Goal: Find specific page/section: Find specific page/section

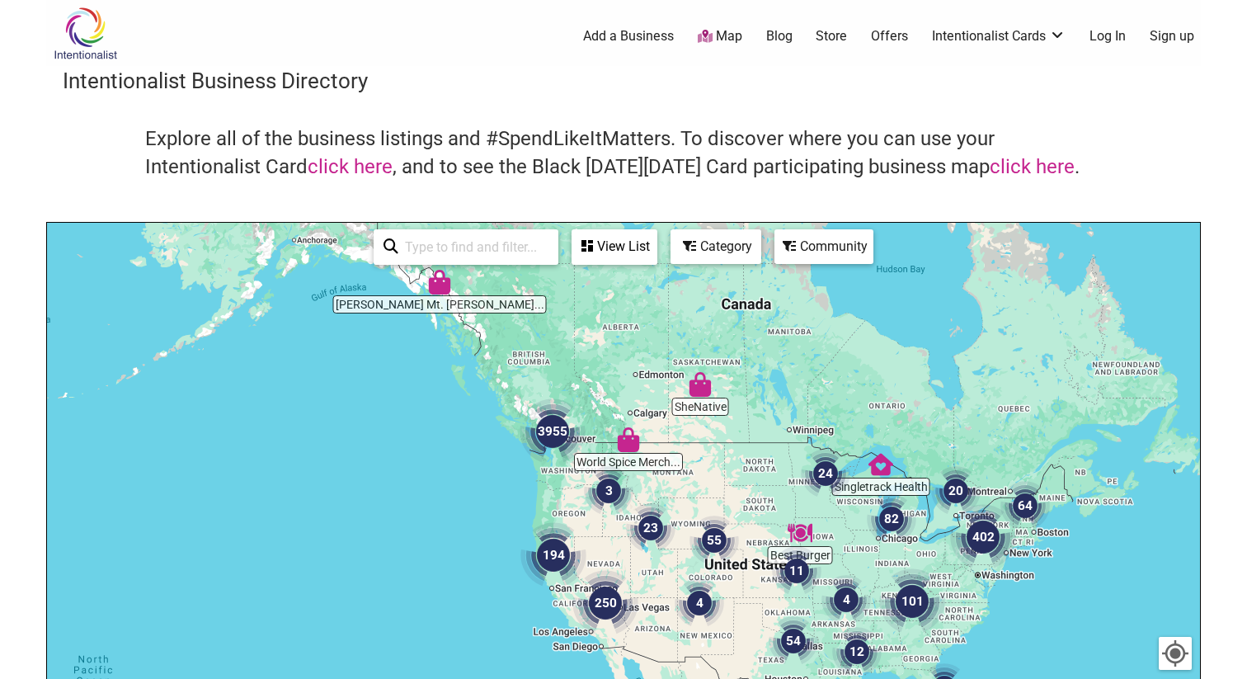
click at [557, 472] on div "To navigate, press the arrow keys." at bounding box center [623, 543] width 1153 height 641
click at [566, 472] on div "To navigate, press the arrow keys." at bounding box center [623, 543] width 1153 height 641
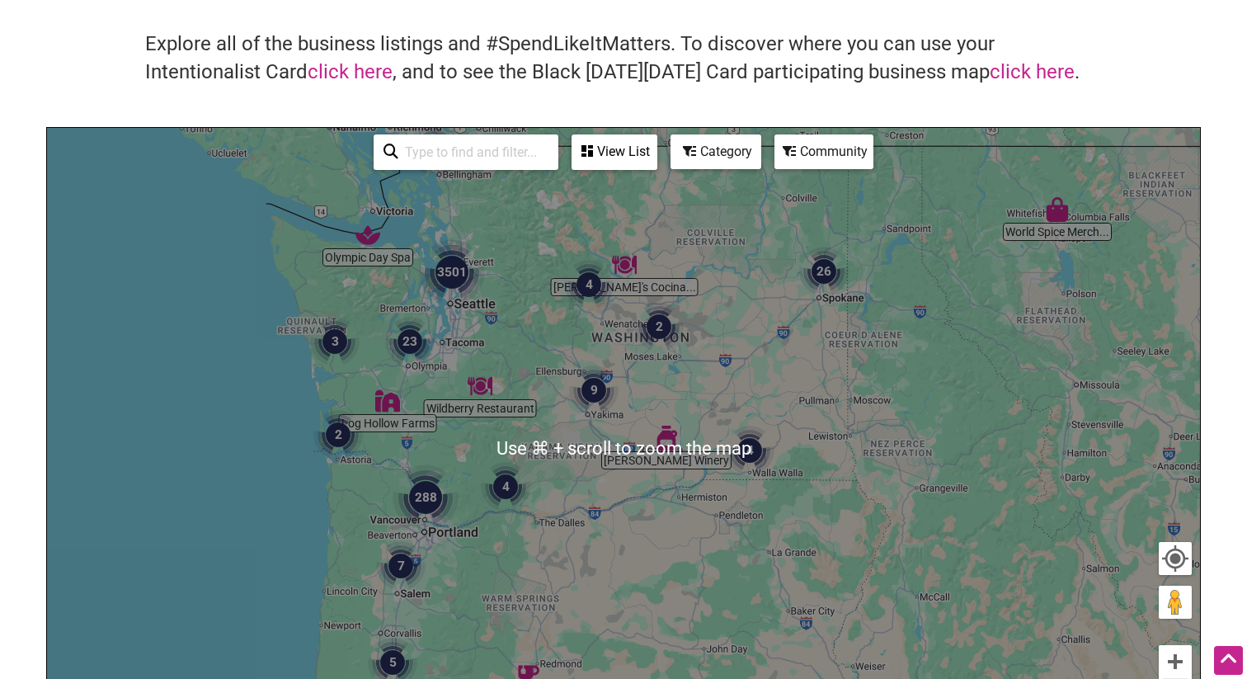
scroll to position [80, 0]
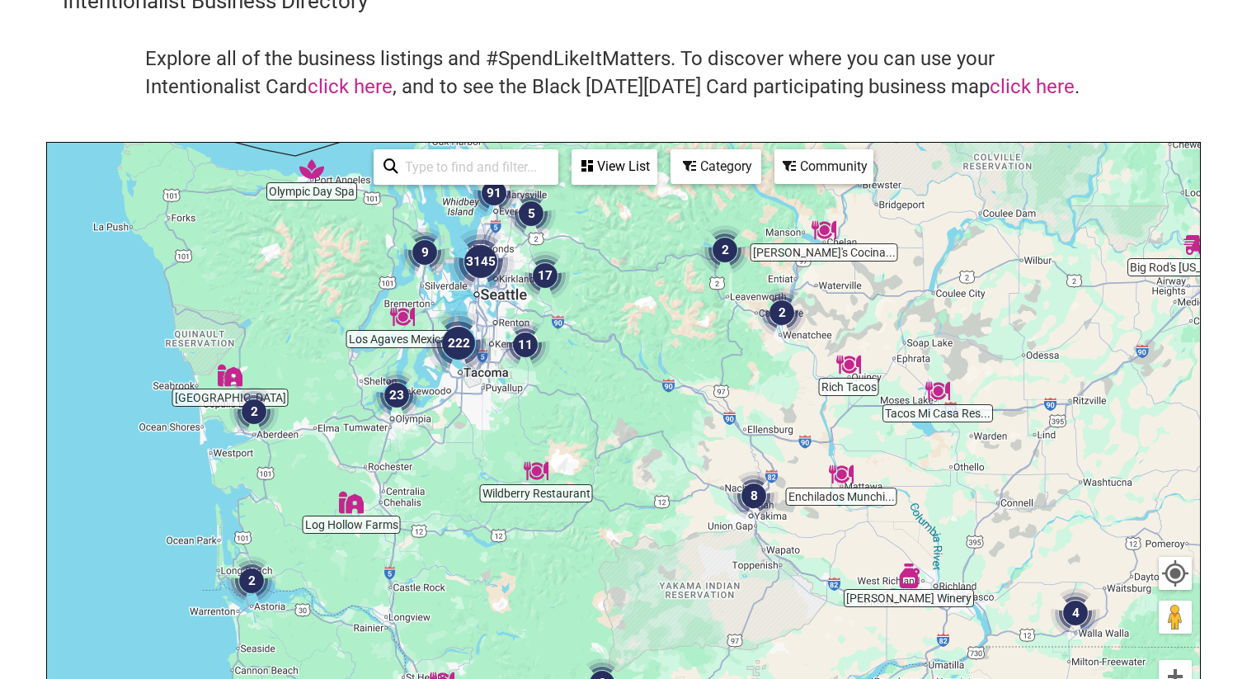
click at [485, 167] on input "search" at bounding box center [473, 167] width 150 height 32
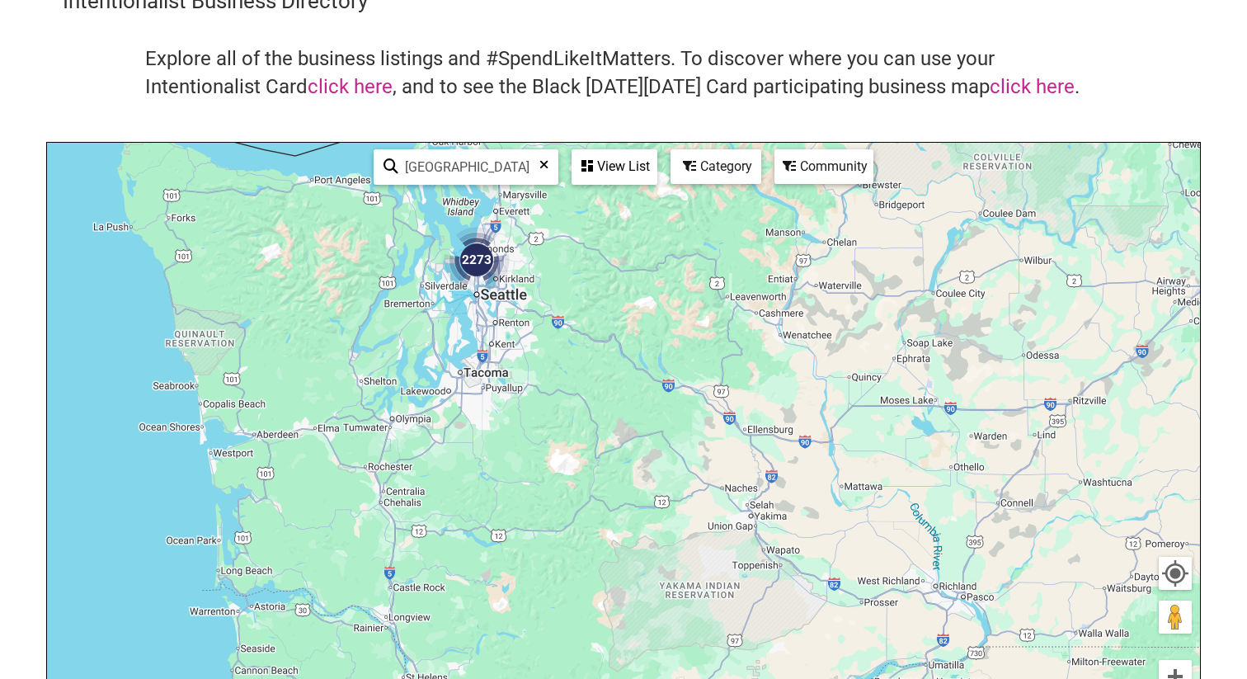
type input "Seattle"
click at [468, 261] on img "2273" at bounding box center [477, 260] width 66 height 66
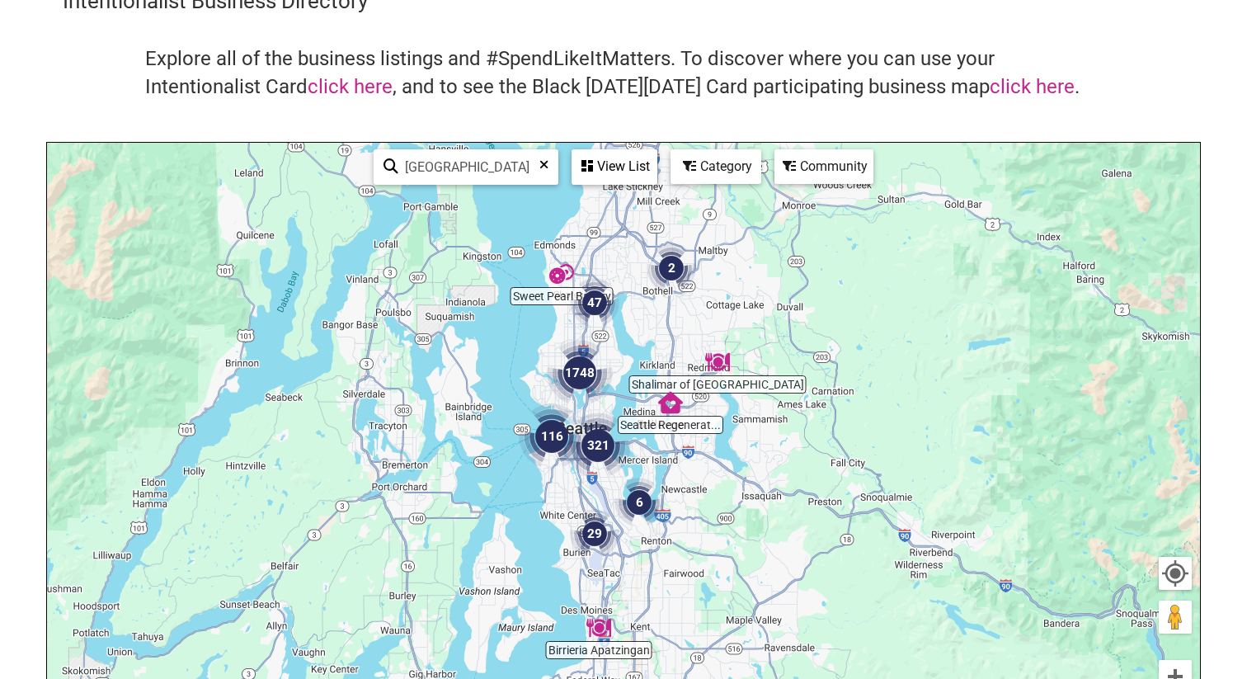
click at [609, 171] on div "View List" at bounding box center [614, 166] width 82 height 31
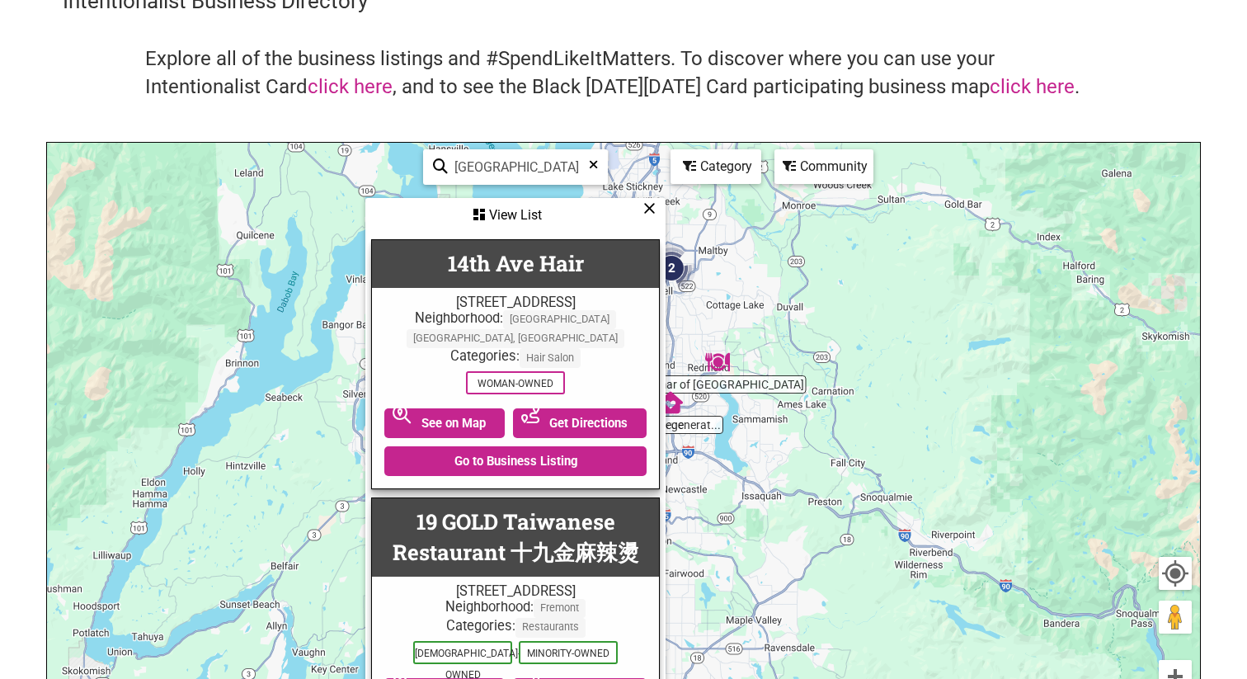
click at [664, 200] on div "Category" at bounding box center [515, 215] width 297 height 31
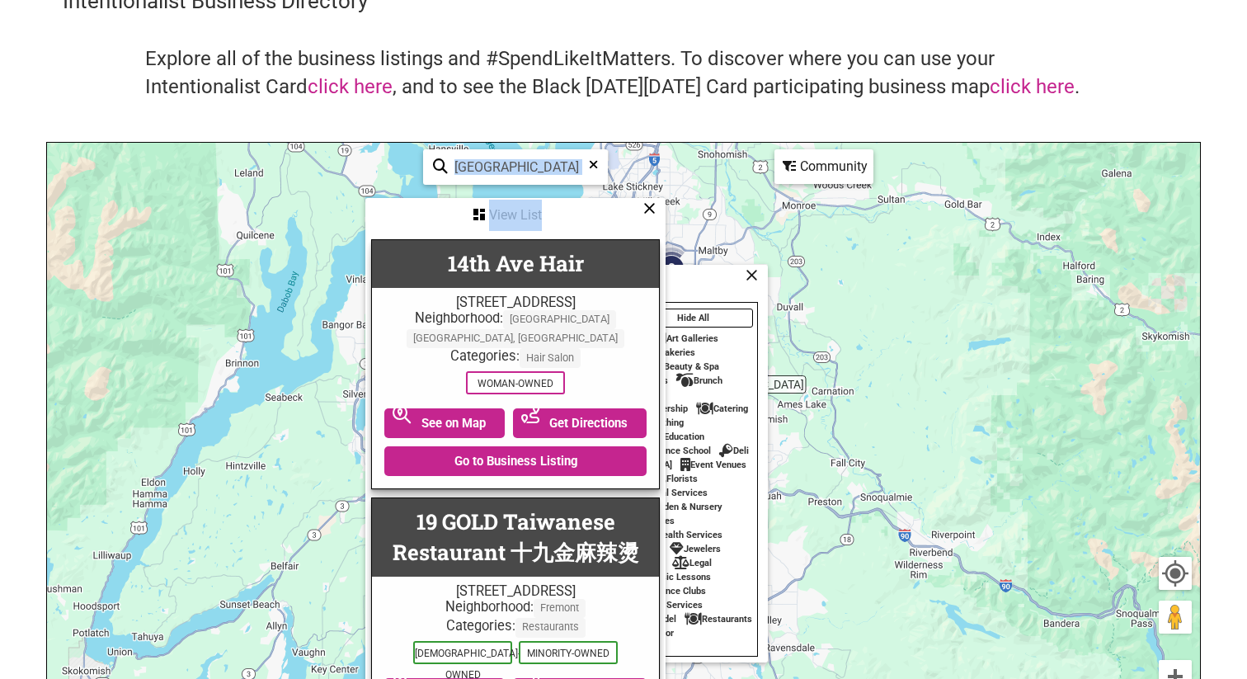
drag, startPoint x: 574, startPoint y: 214, endPoint x: 367, endPoint y: 209, distance: 207.0
click at [364, 209] on div "Sweet Pearl Bakery Seattle Regenerat... Birrieria Apatzingan Shalimar of Seattl…" at bounding box center [623, 463] width 1153 height 641
click at [640, 207] on div "View List" at bounding box center [515, 215] width 297 height 31
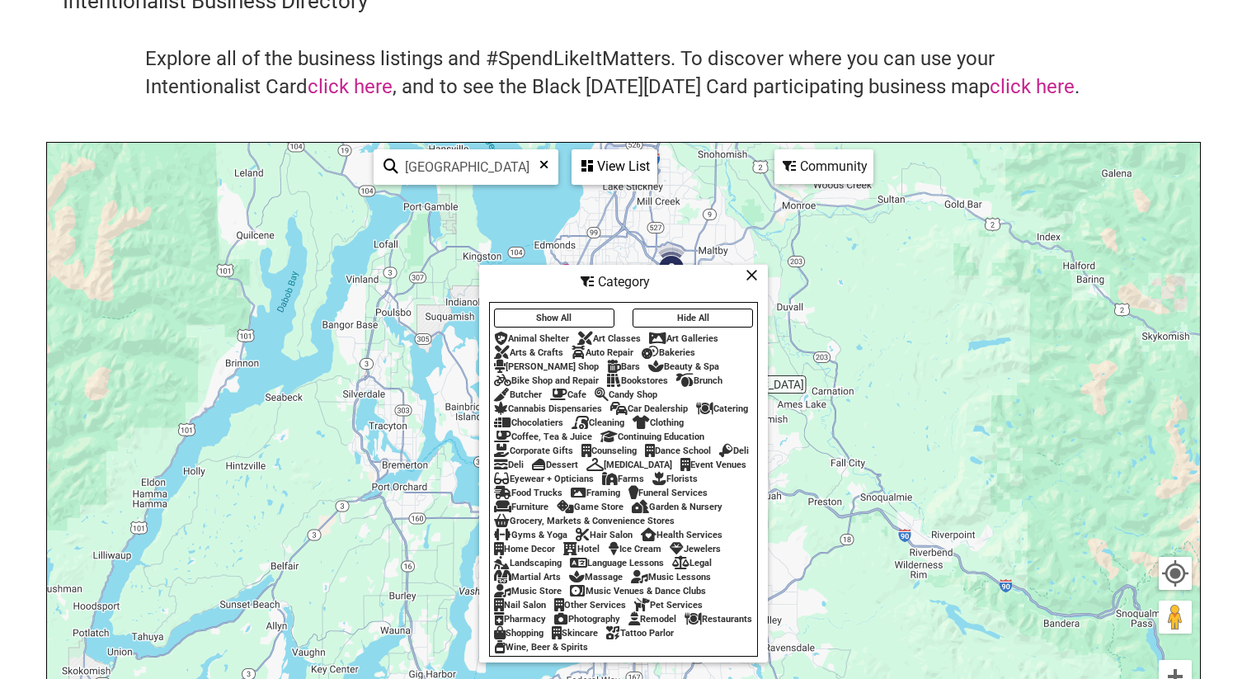
click at [754, 275] on icon at bounding box center [751, 275] width 12 height 1
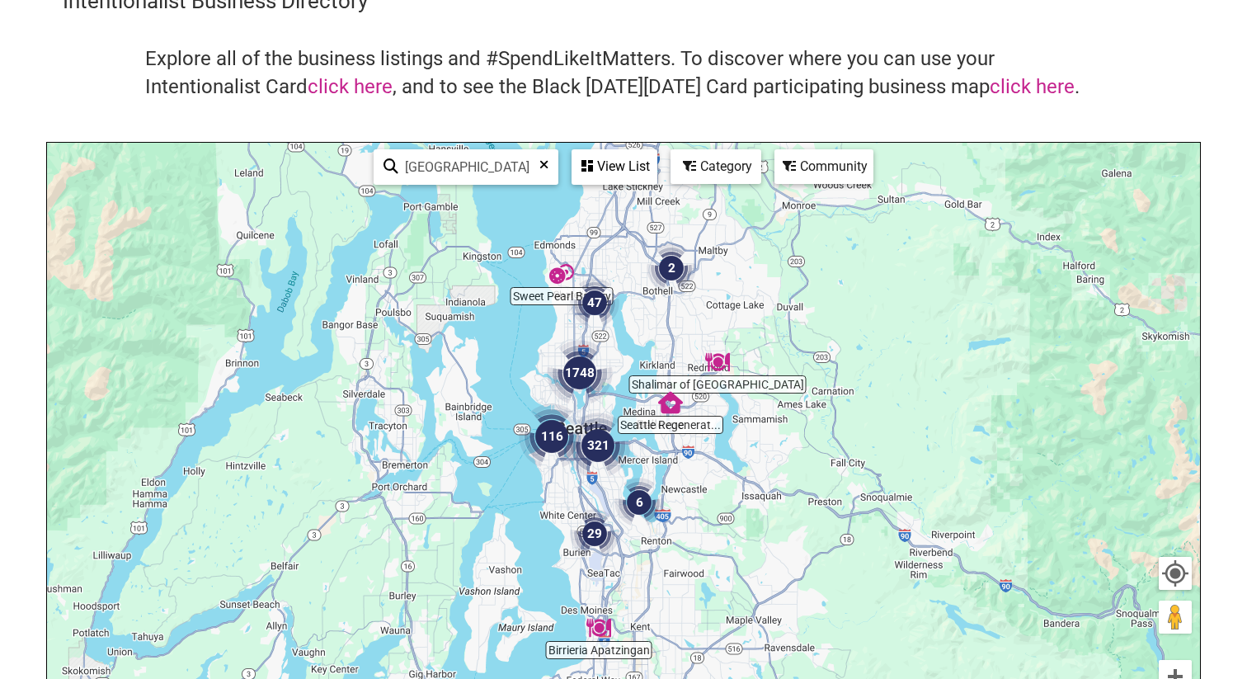
click at [656, 179] on div "Community" at bounding box center [614, 166] width 82 height 31
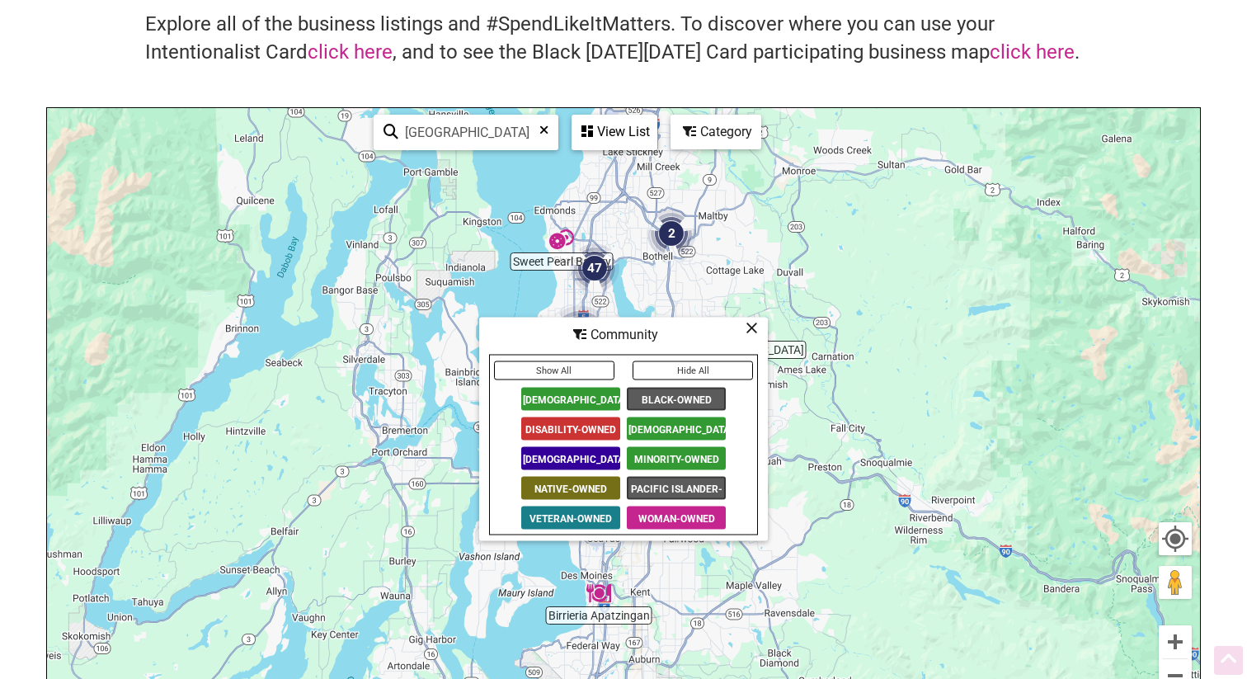
scroll to position [124, 0]
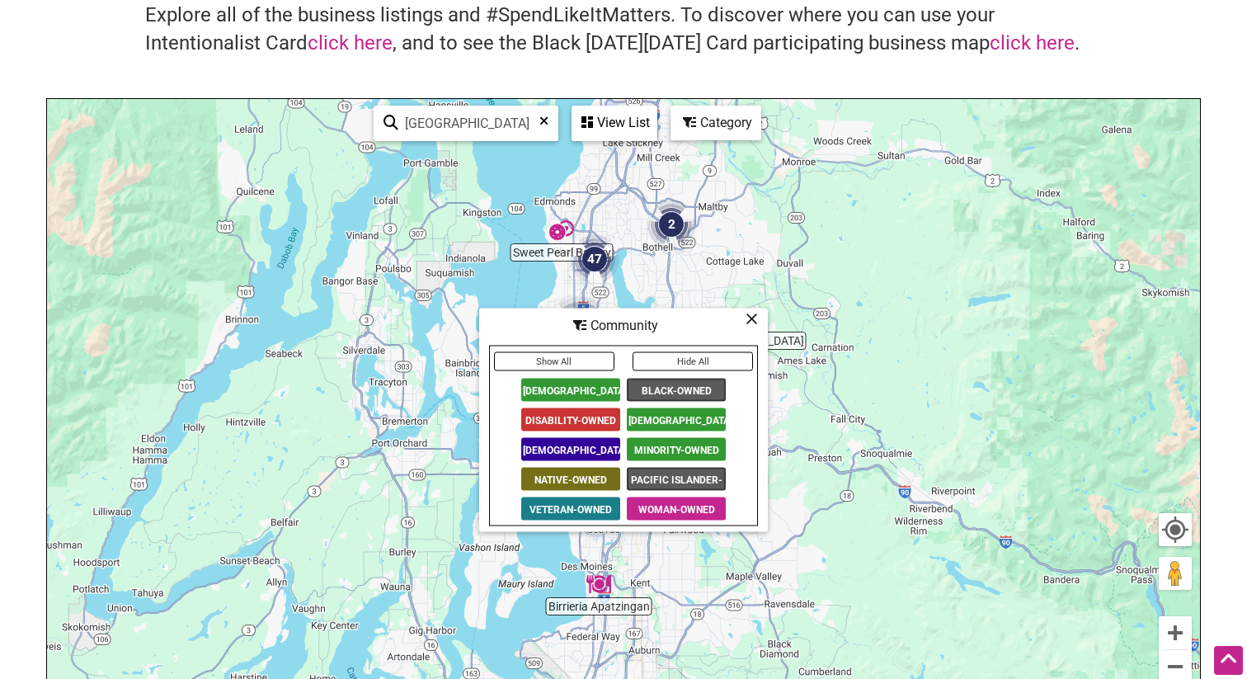
click at [563, 391] on span "[DEMOGRAPHIC_DATA]-Owned" at bounding box center [570, 389] width 99 height 23
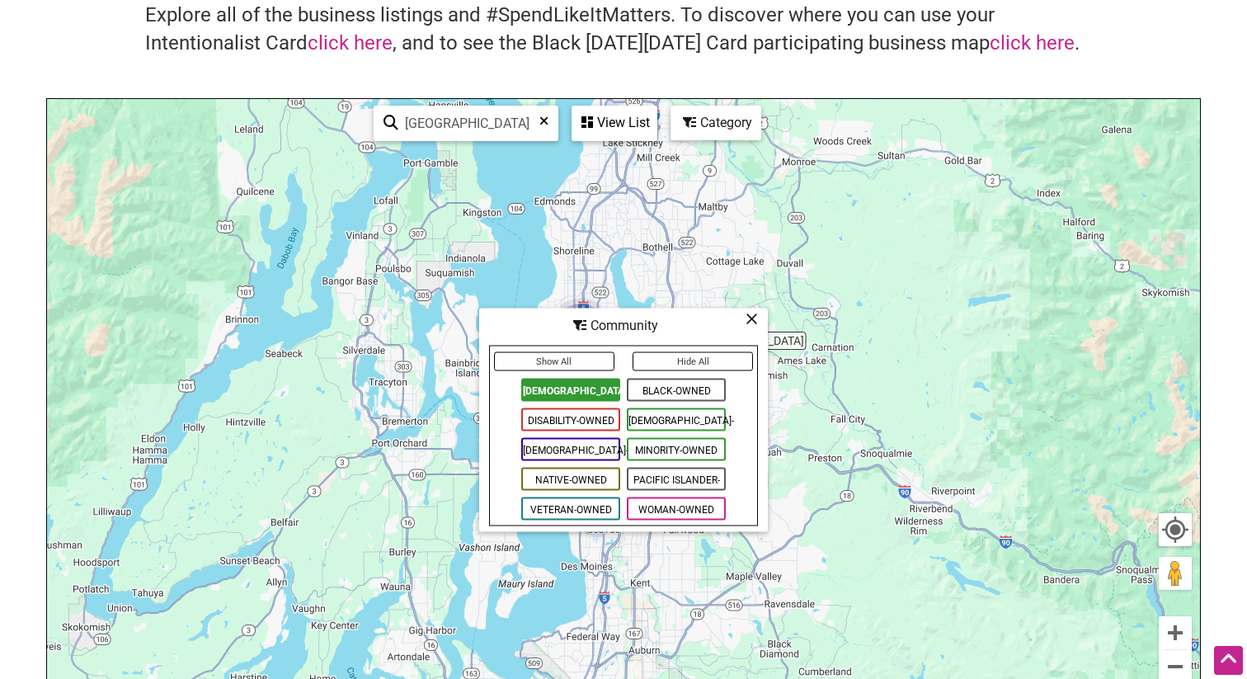
click at [657, 475] on span "Pacific Islander-Owned" at bounding box center [676, 479] width 99 height 23
click at [581, 357] on button "Show All" at bounding box center [554, 361] width 120 height 19
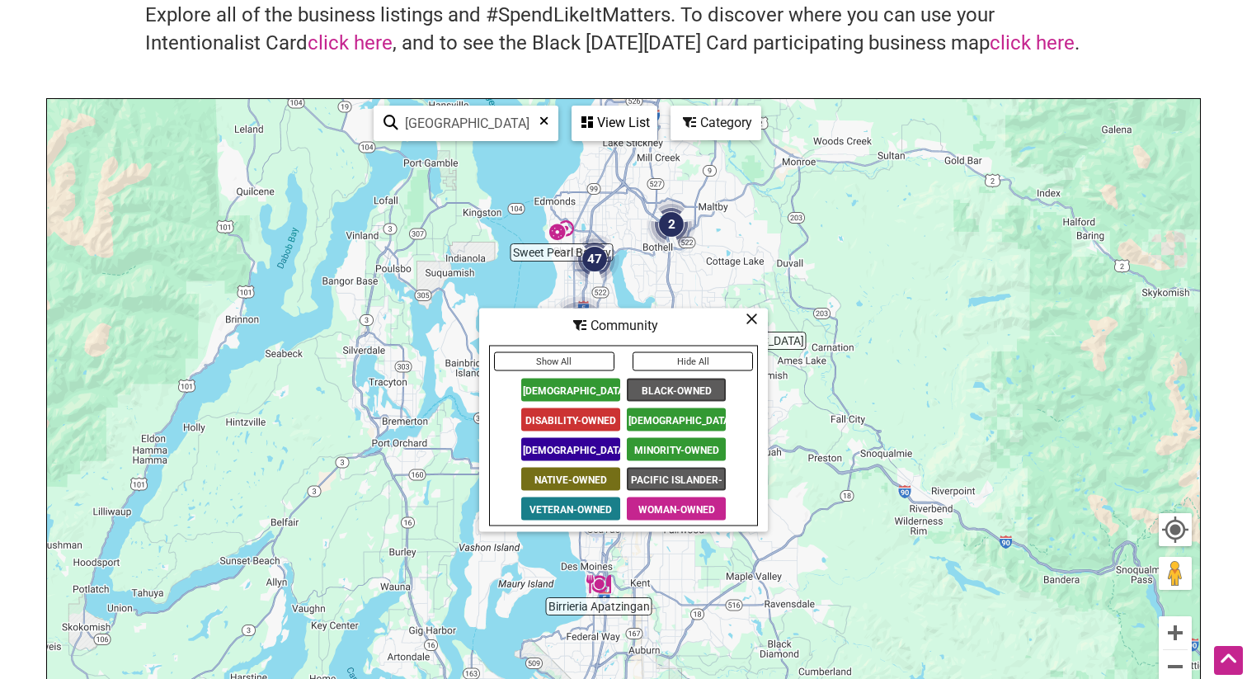
click at [721, 357] on button "Hide All" at bounding box center [692, 361] width 120 height 19
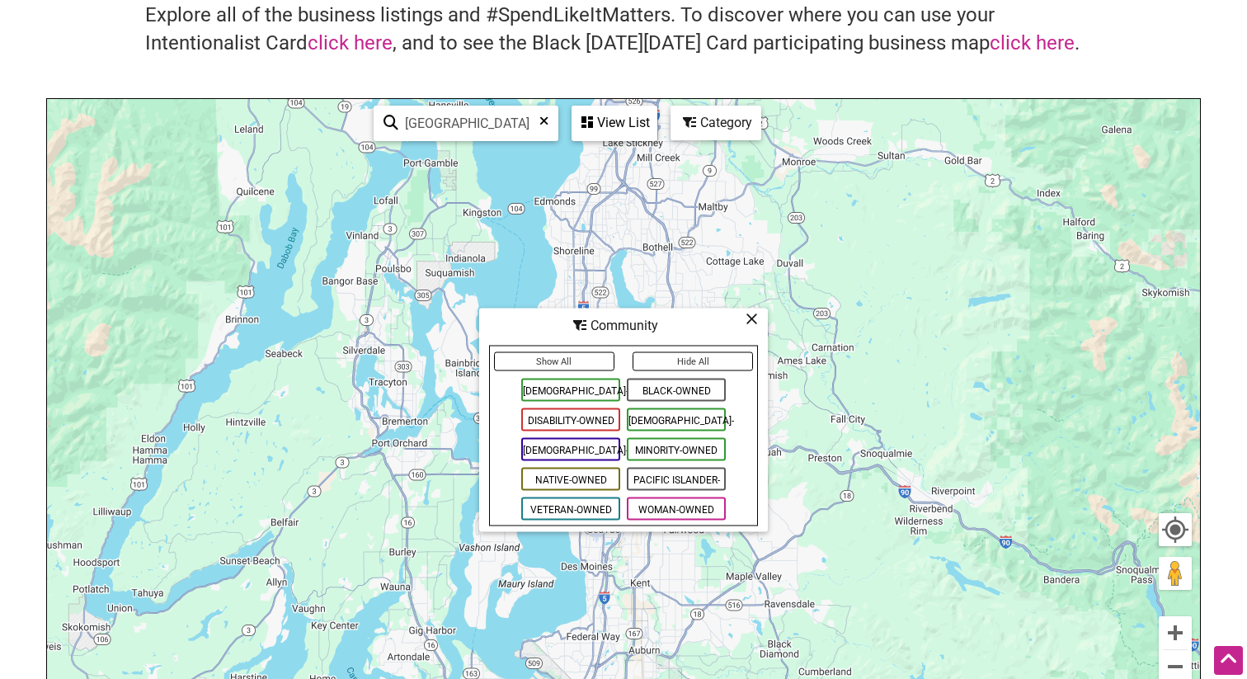
click at [593, 387] on span "[DEMOGRAPHIC_DATA]-Owned" at bounding box center [570, 389] width 99 height 23
click at [657, 477] on span "Pacific Islander-Owned" at bounding box center [676, 479] width 99 height 23
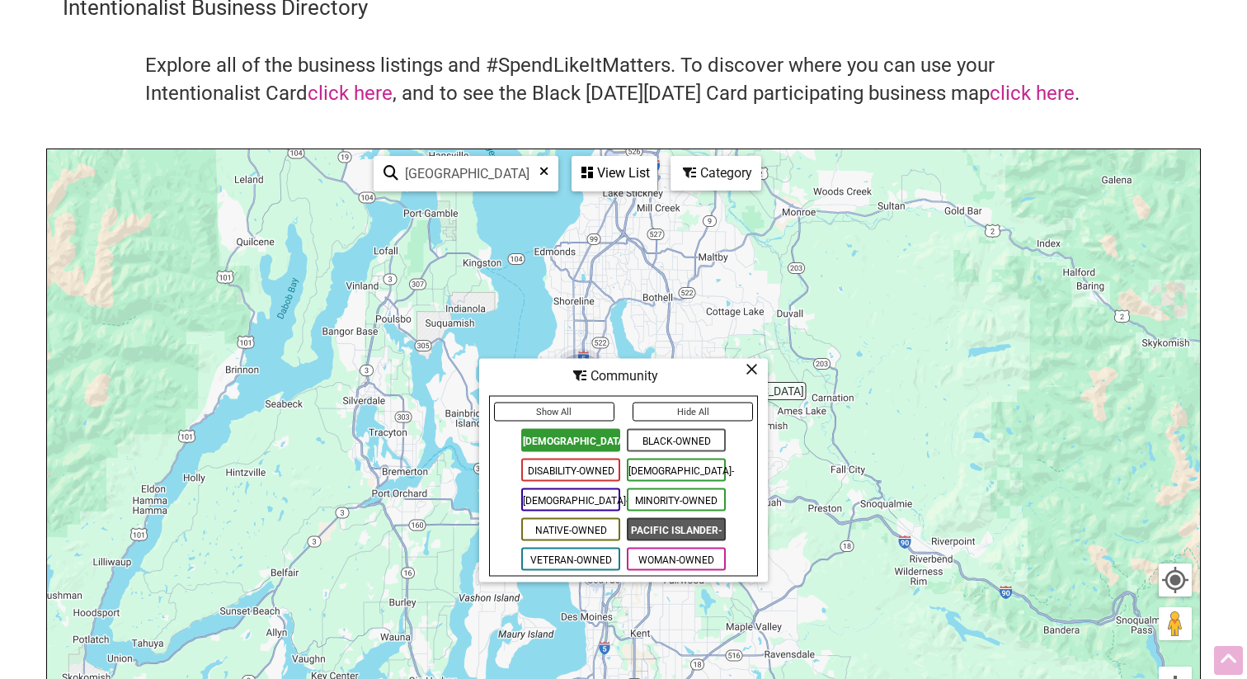
scroll to position [0, 0]
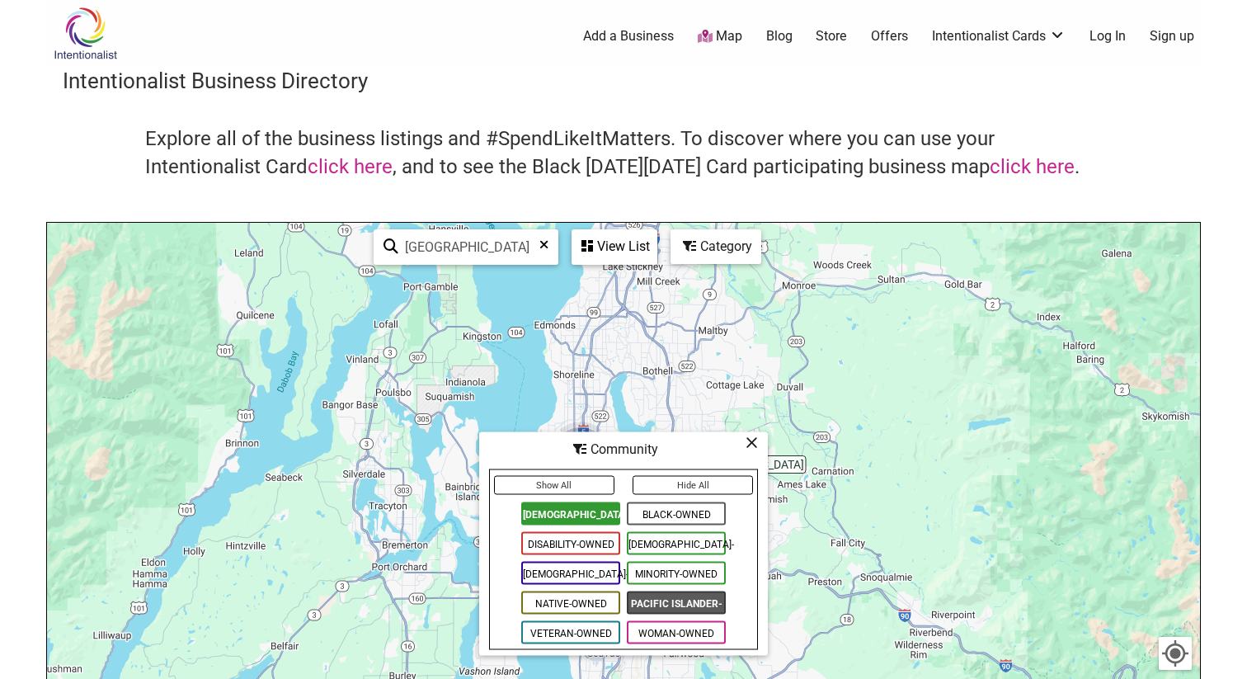
click at [87, 16] on img at bounding box center [85, 34] width 78 height 54
